Goal: Task Accomplishment & Management: Manage account settings

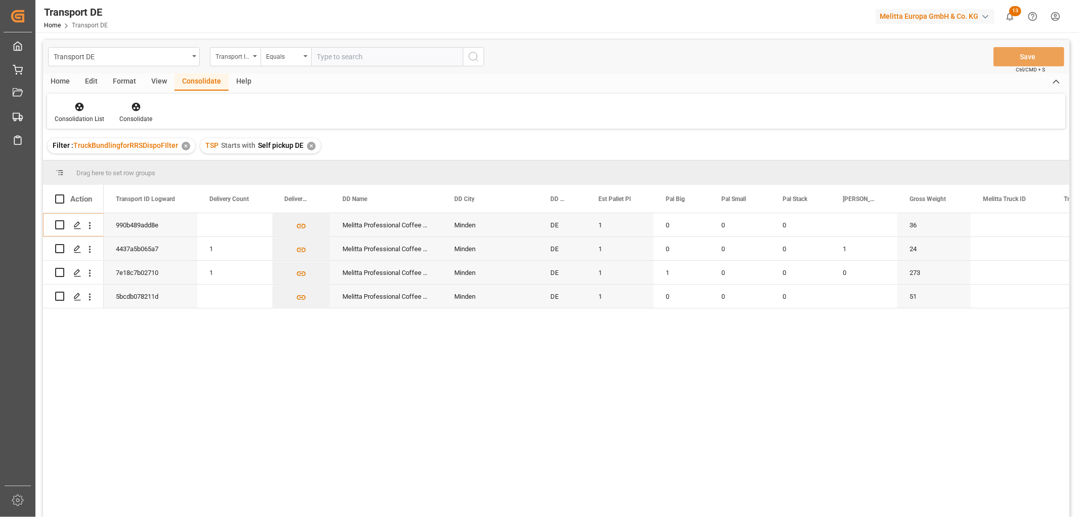
click at [311, 143] on div "✕" at bounding box center [311, 146] width 9 height 9
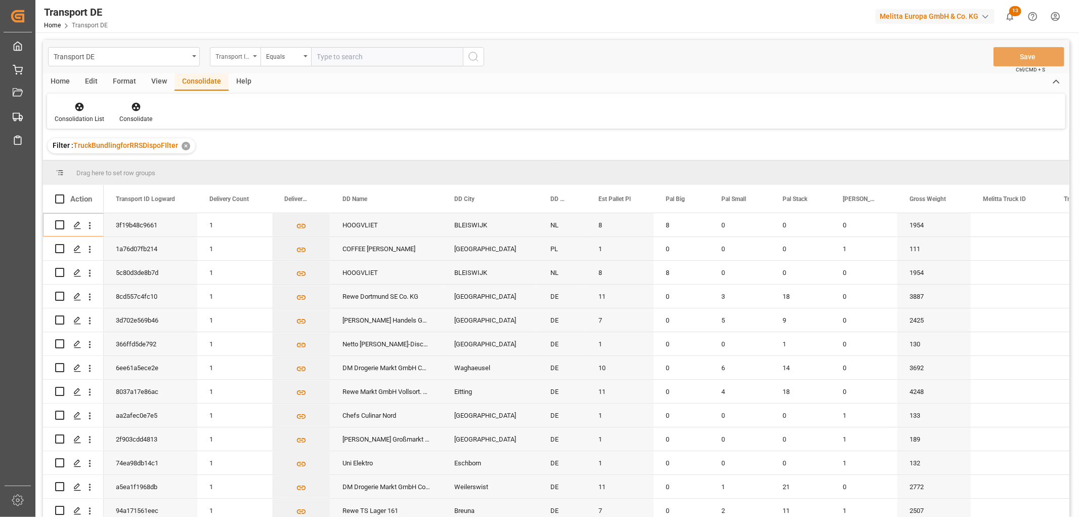
click at [236, 54] on div "Transport ID Logward" at bounding box center [233, 56] width 34 height 12
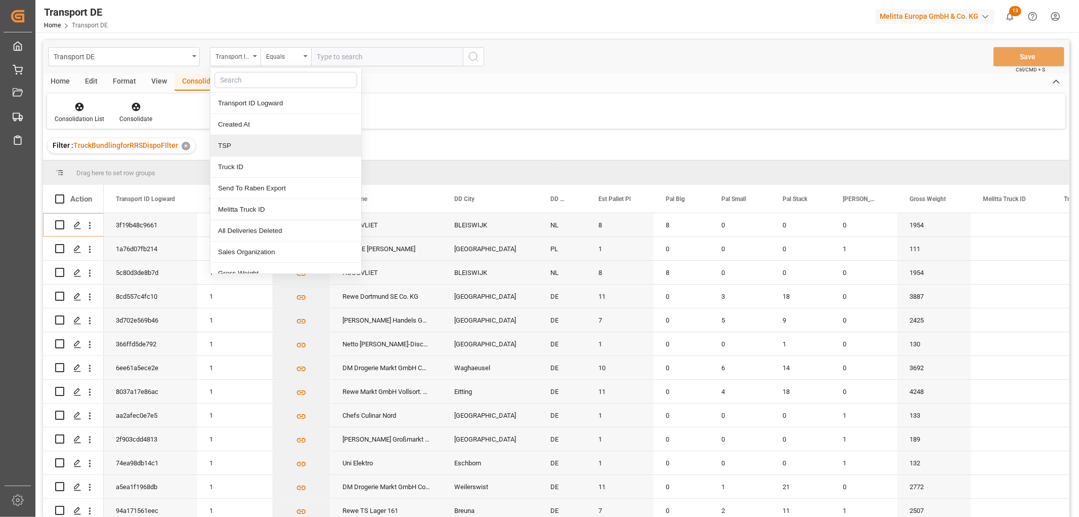
click at [240, 150] on div "TSP" at bounding box center [285, 145] width 151 height 21
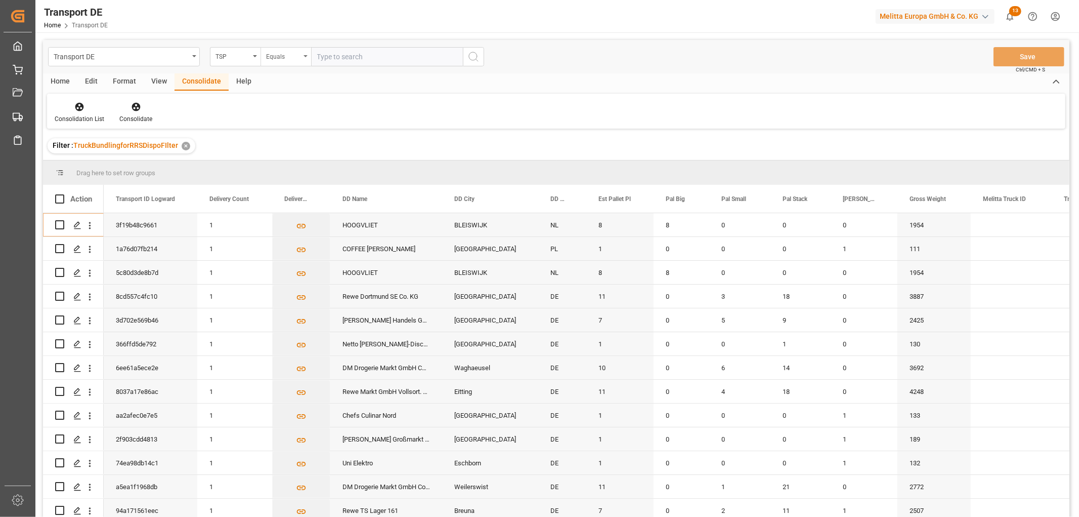
click at [277, 58] on div "Equals" at bounding box center [283, 56] width 34 height 12
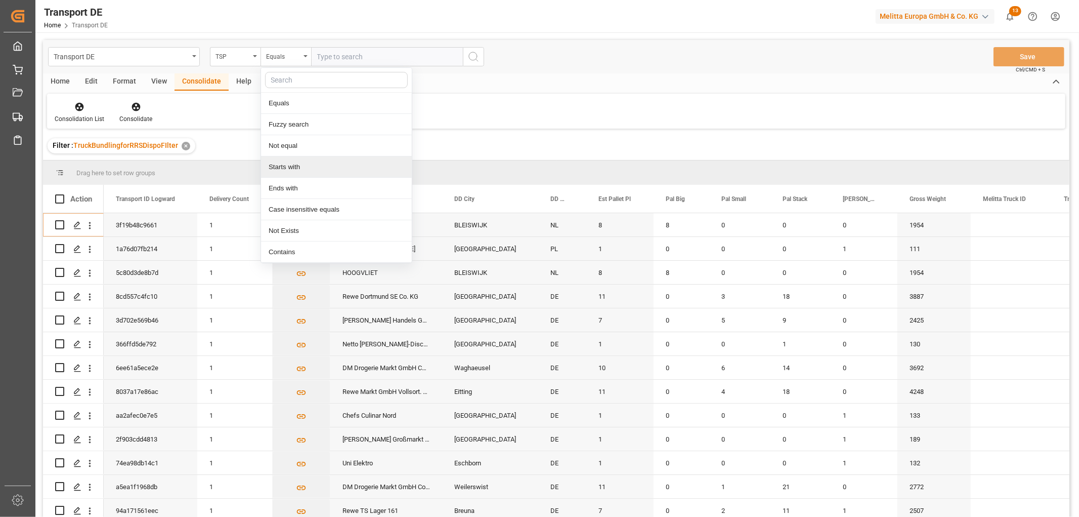
click at [297, 168] on div "Starts with" at bounding box center [336, 166] width 151 height 21
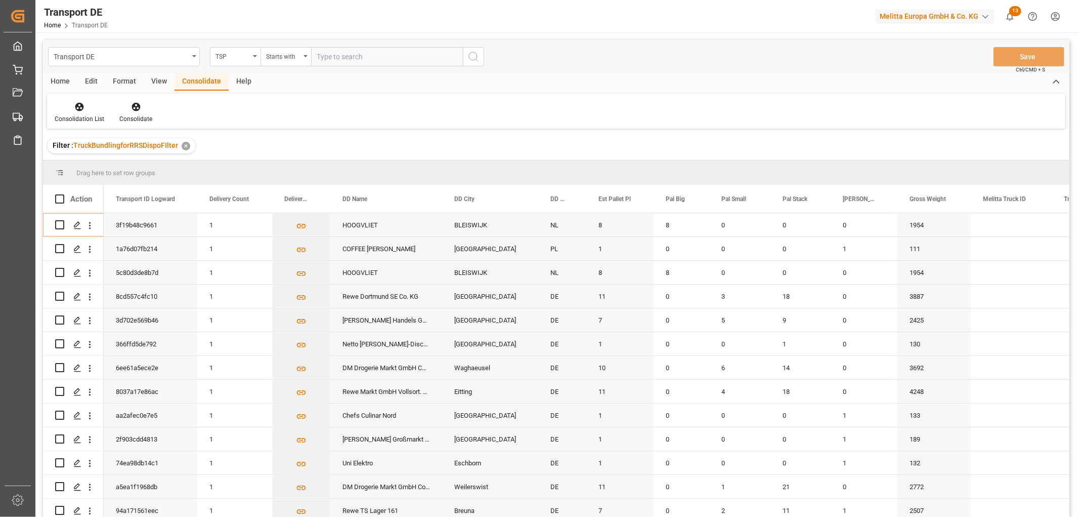
click at [334, 53] on input "text" at bounding box center [387, 56] width 152 height 19
type input "Raben PL"
click at [473, 55] on icon "search button" at bounding box center [474, 57] width 12 height 12
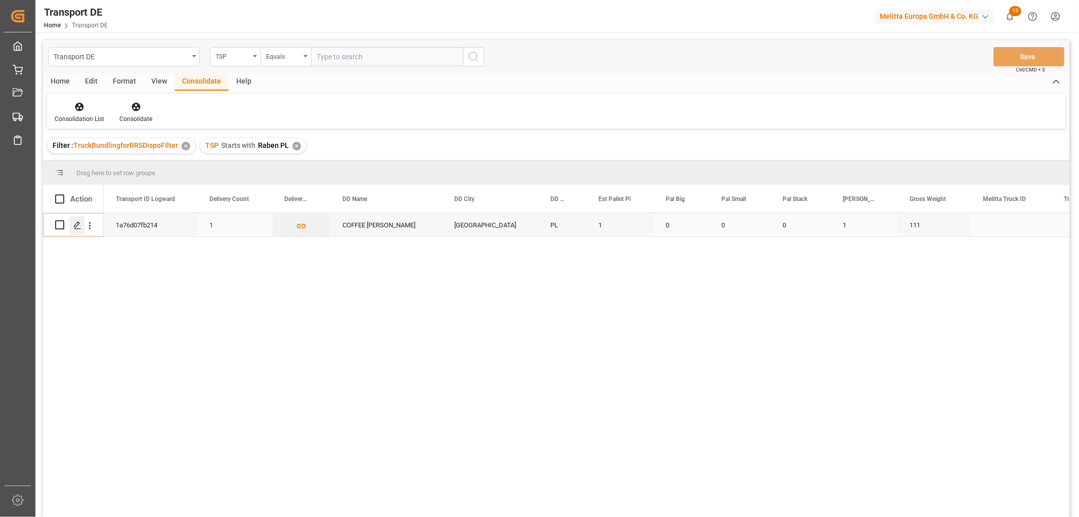
click at [75, 224] on polygon "Press SPACE to select this row." at bounding box center [76, 224] width 5 height 5
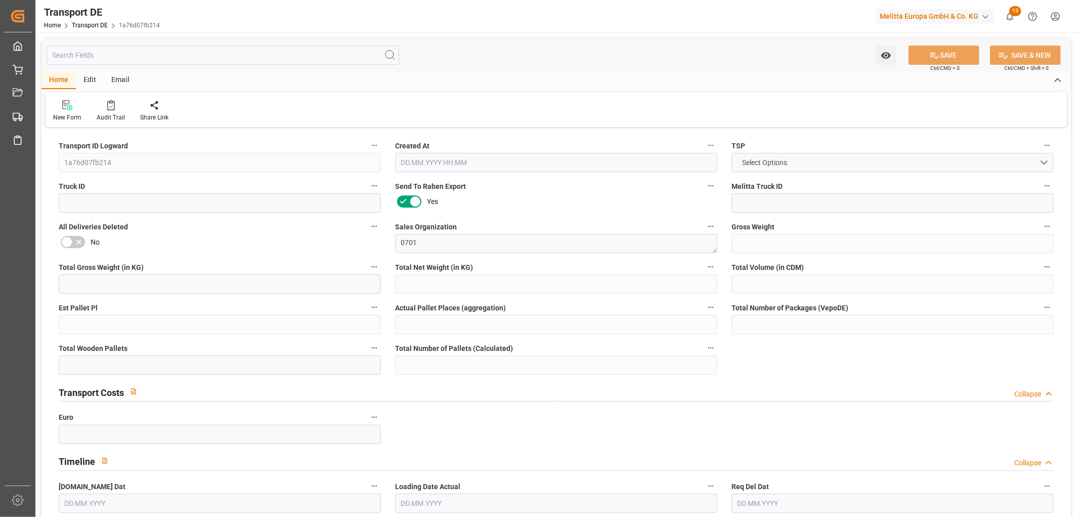
type input "111"
type input "86.502"
type input "76.01"
type input "809.84"
type input "1"
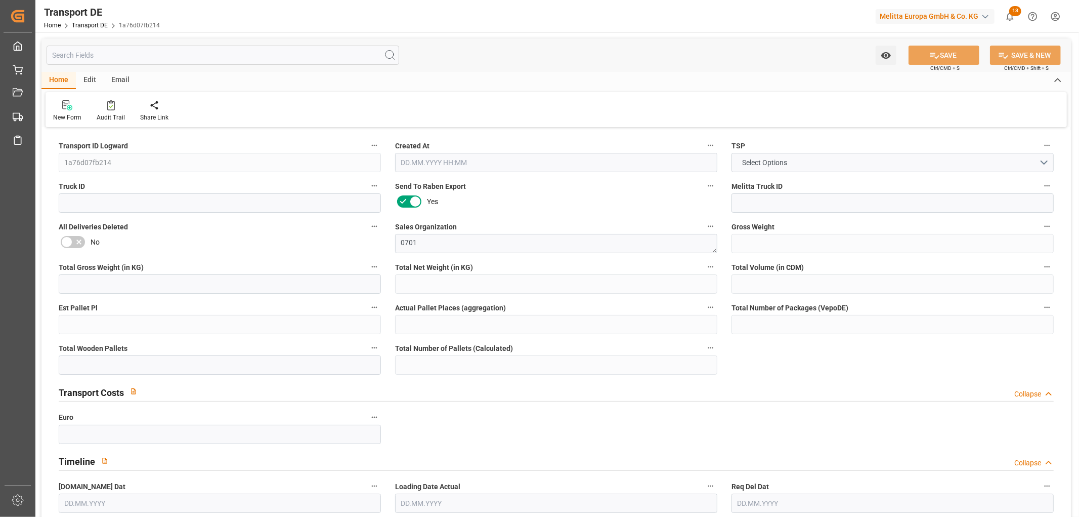
type input "0"
type input "1"
type input "0"
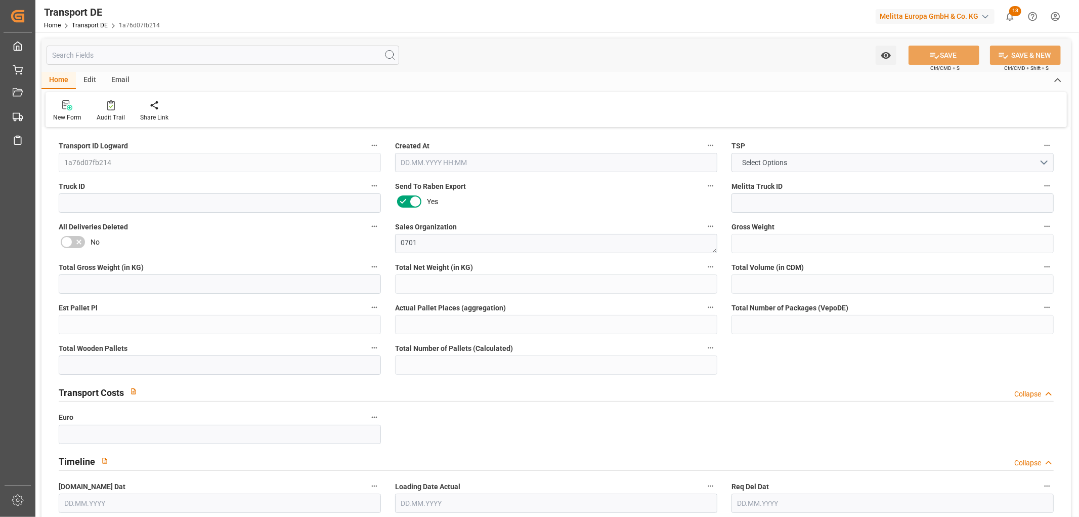
type input "35"
type input "0"
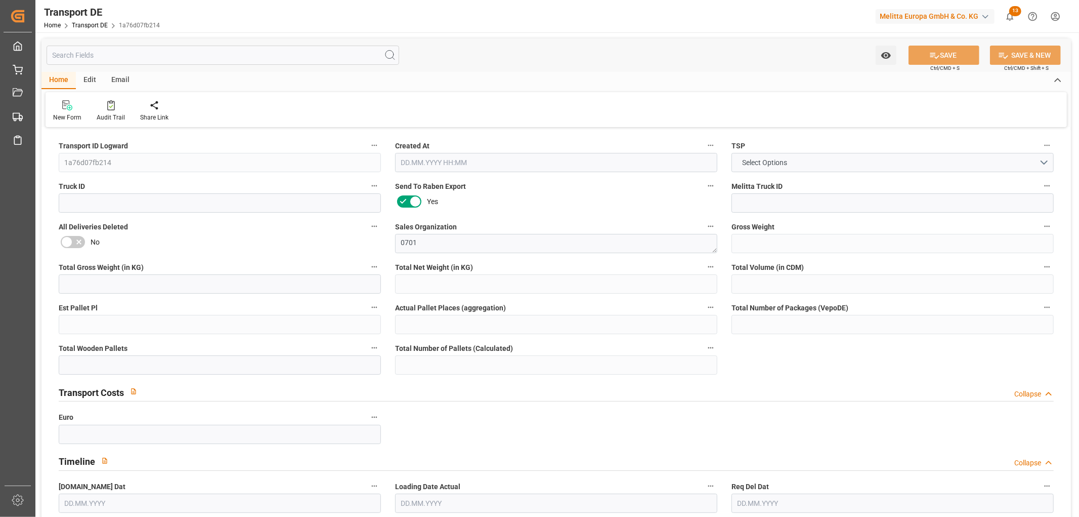
type input "0"
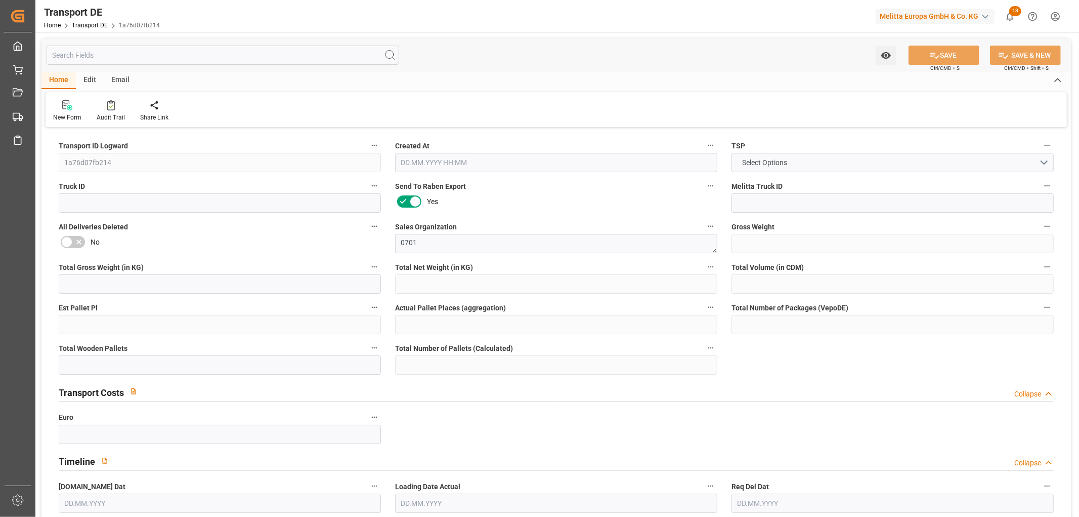
type input "0"
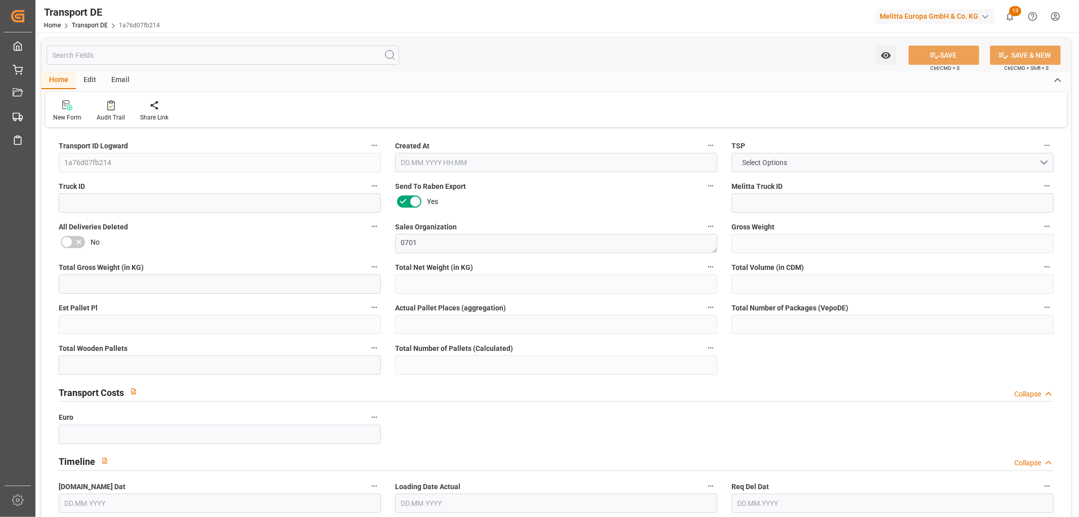
type input "0"
type input "1"
type input "0"
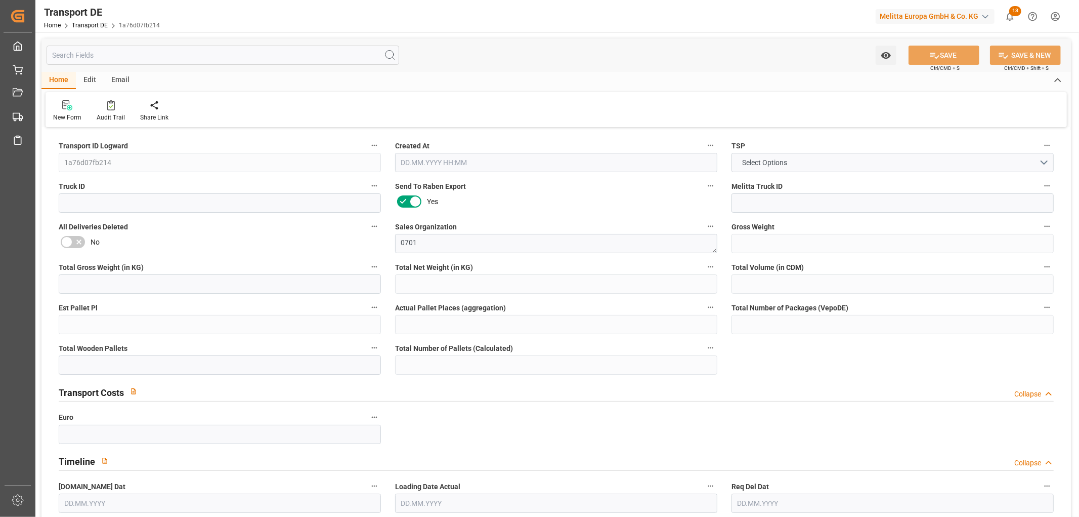
type input "8"
type input "102.672"
type input "91.8011"
type input "[DATE] 12:45"
type input "[DATE]"
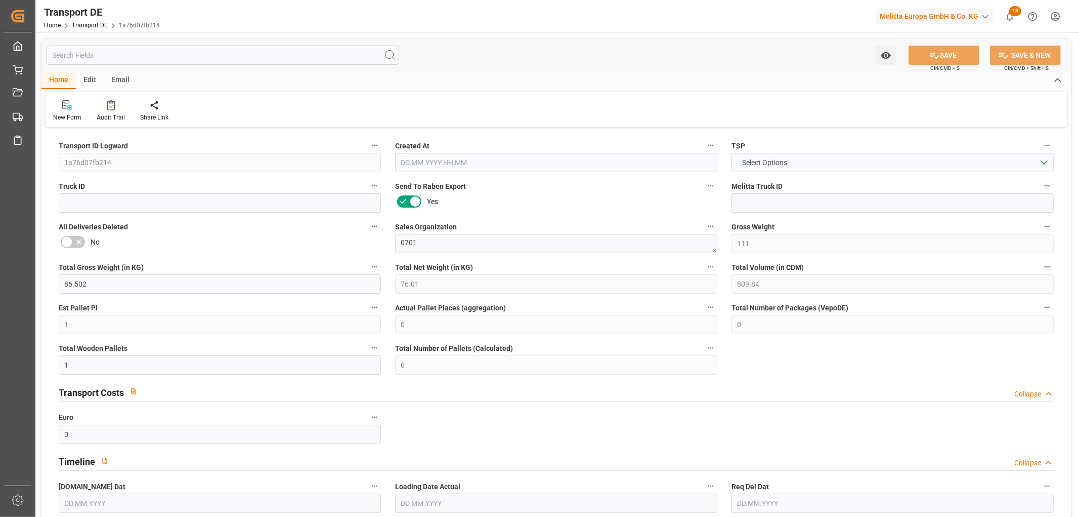
type input "[DATE]"
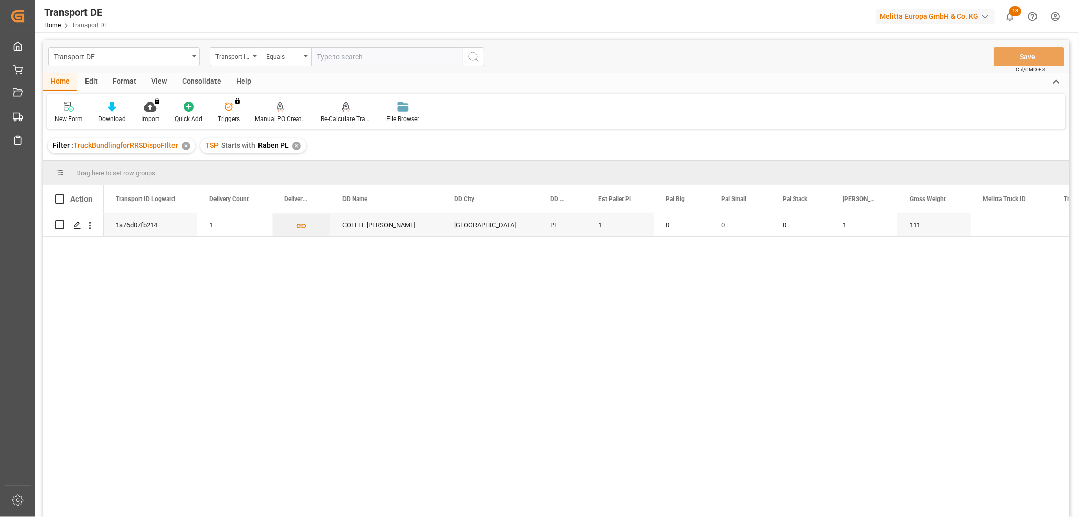
click at [294, 144] on div "✕" at bounding box center [296, 146] width 9 height 9
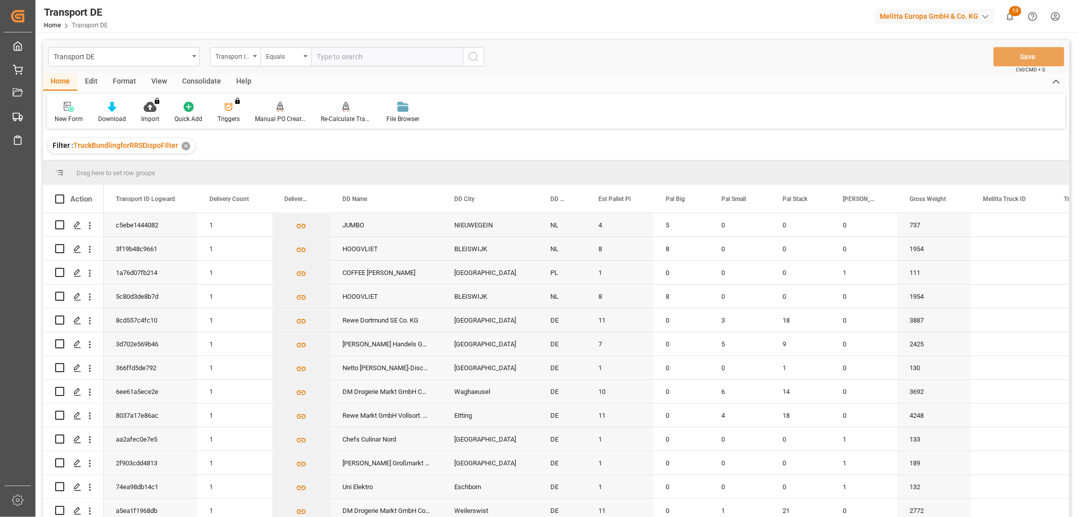
click at [1058, 17] on html "Created by potrace 1.15, written by [PERSON_NAME] [DATE]-[DATE] Created by potr…" at bounding box center [539, 258] width 1079 height 517
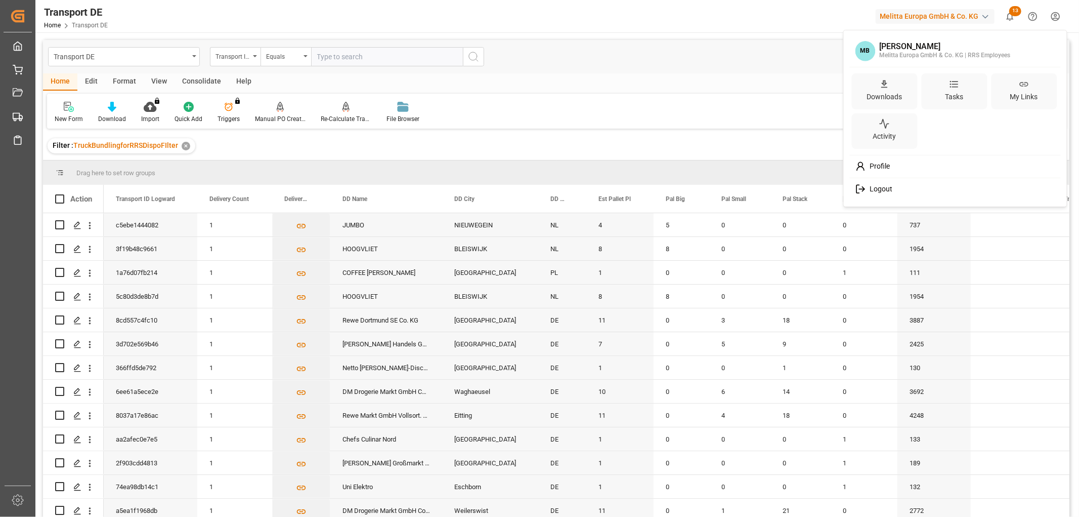
click at [893, 187] on div "Logout" at bounding box center [955, 189] width 207 height 19
